Goal: Navigation & Orientation: Find specific page/section

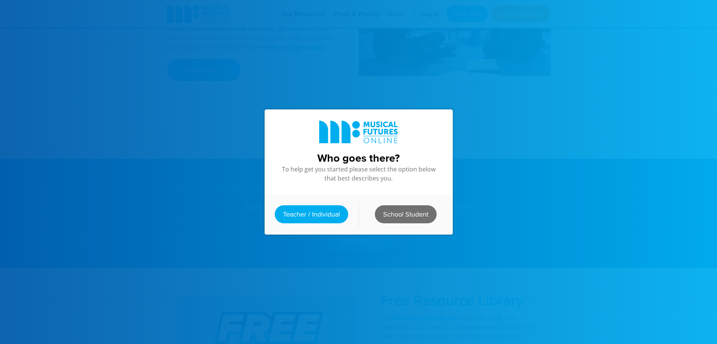
scroll to position [489, 0]
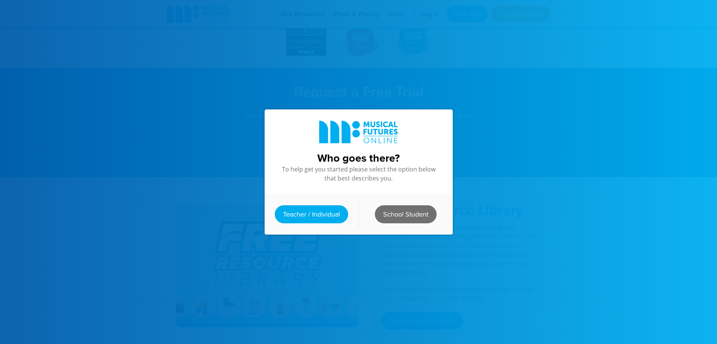
click at [390, 212] on link "School Student" at bounding box center [406, 215] width 62 height 18
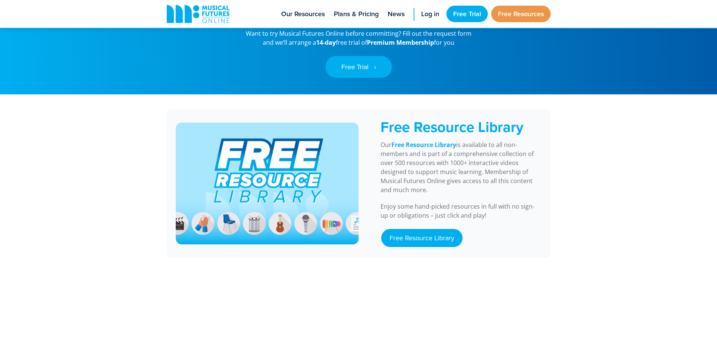
scroll to position [715, 0]
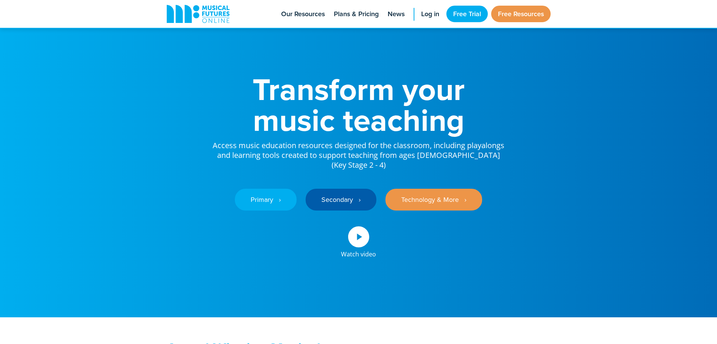
scroll to position [716, 0]
click at [421, 9] on link "Log in" at bounding box center [430, 14] width 26 height 28
